Goal: Information Seeking & Learning: Find specific fact

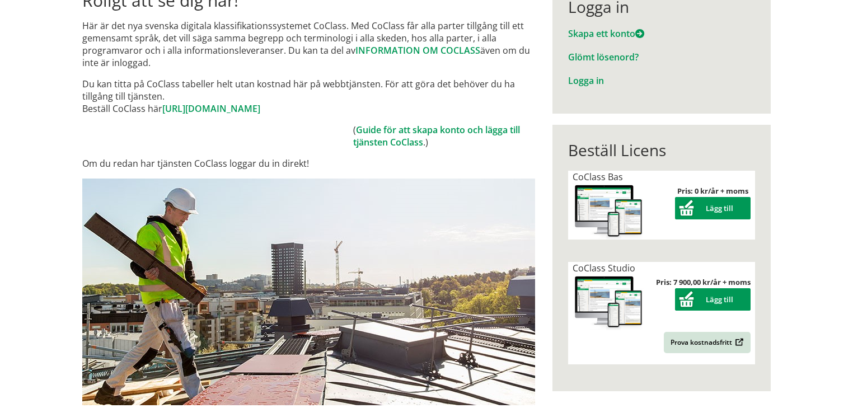
scroll to position [134, 0]
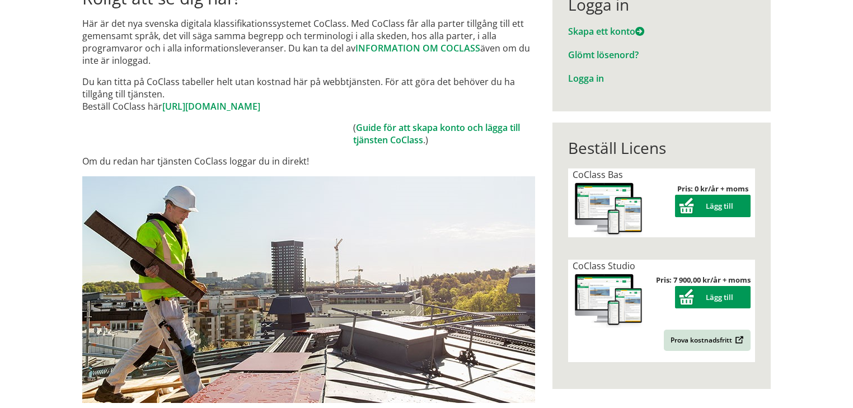
drag, startPoint x: 0, startPoint y: 0, endPoint x: 98, endPoint y: 180, distance: 204.9
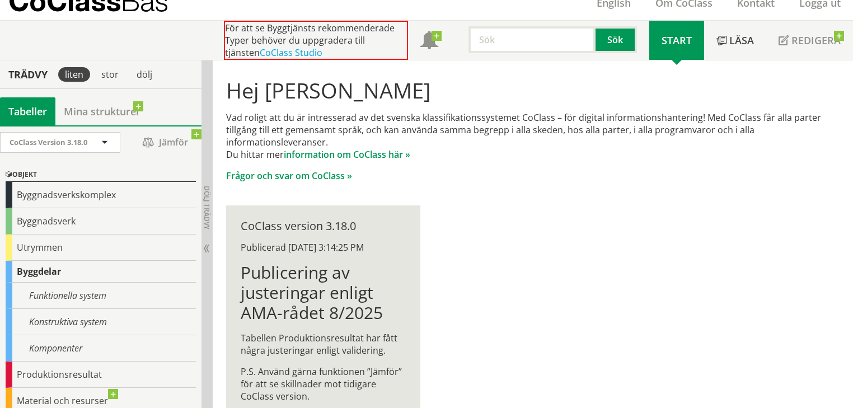
click at [501, 39] on input "text" at bounding box center [531, 39] width 127 height 27
type input "röklucka"
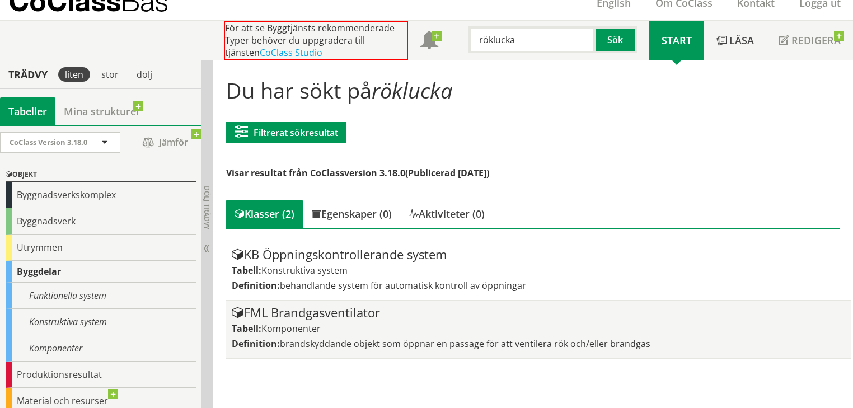
click at [320, 311] on div "FML Brandgasventilator" at bounding box center [539, 312] width 614 height 13
click at [304, 314] on div "FML Brandgasventilator" at bounding box center [539, 312] width 614 height 13
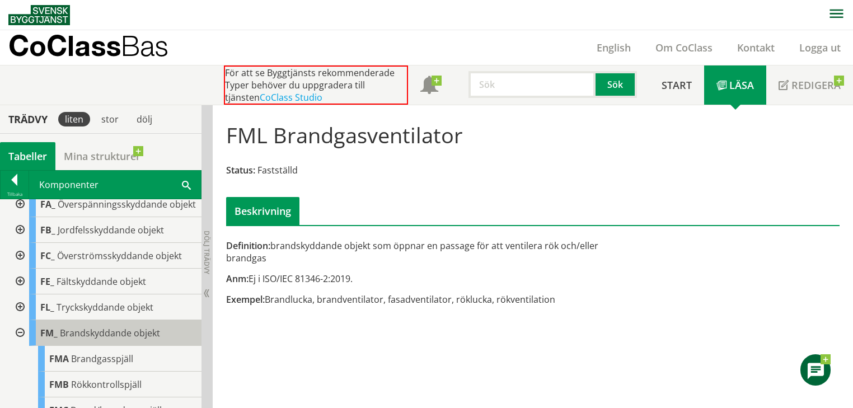
scroll to position [90, 0]
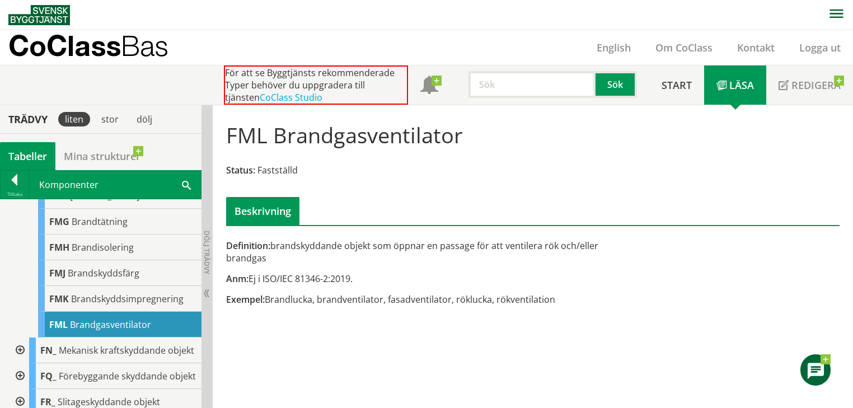
scroll to position [448, 0]
